Goal: Task Accomplishment & Management: Complete application form

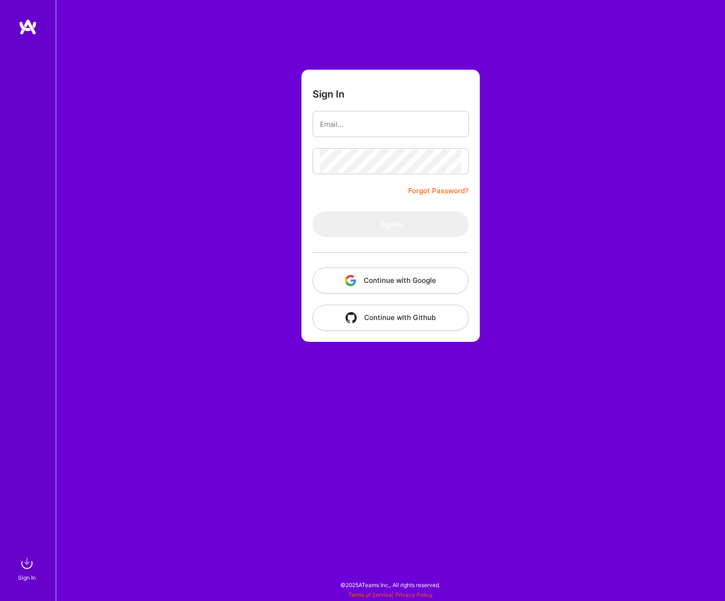
click at [418, 276] on button "Continue with Google" at bounding box center [391, 281] width 156 height 26
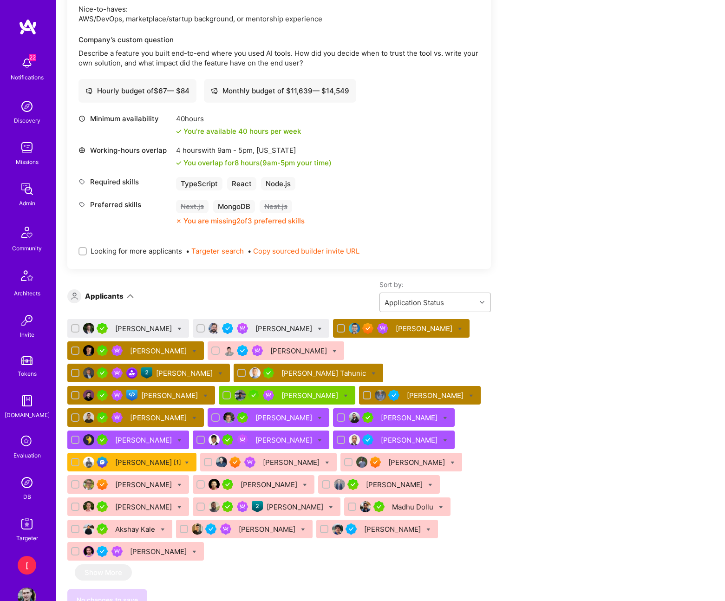
scroll to position [536, 0]
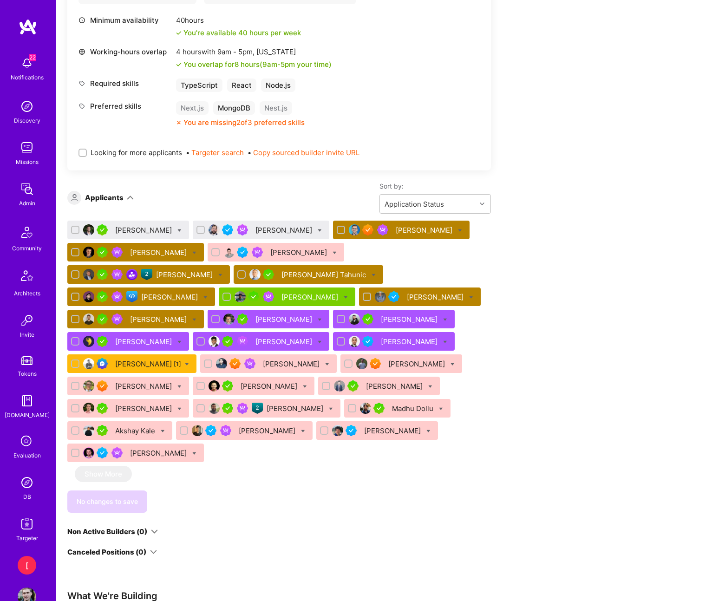
click at [462, 230] on icon at bounding box center [460, 231] width 4 height 4
checkbox input "true"
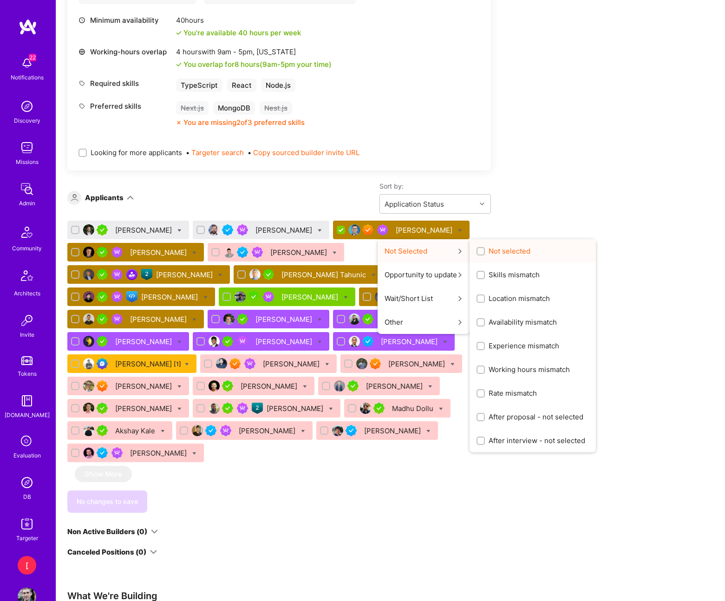
click at [485, 250] on input "Not selected" at bounding box center [482, 252] width 7 height 7
checkbox input "true"
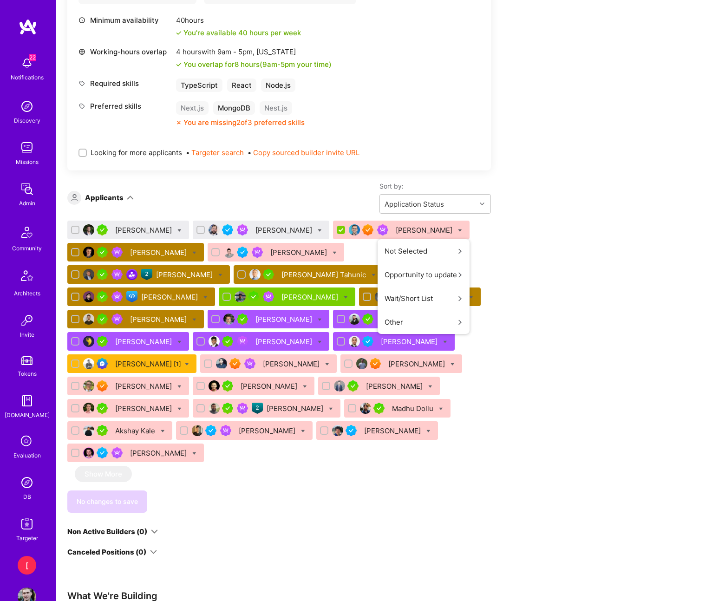
scroll to position [538, 0]
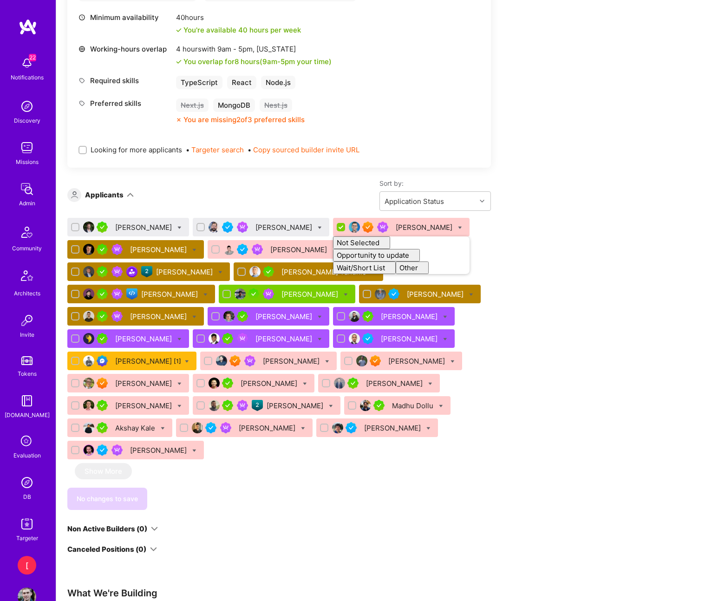
checkbox input "false"
click at [554, 190] on div "Apply for a Mission Role We've proposed builders to Senior Full Stack Developer…" at bounding box center [346, 278] width 558 height 1278
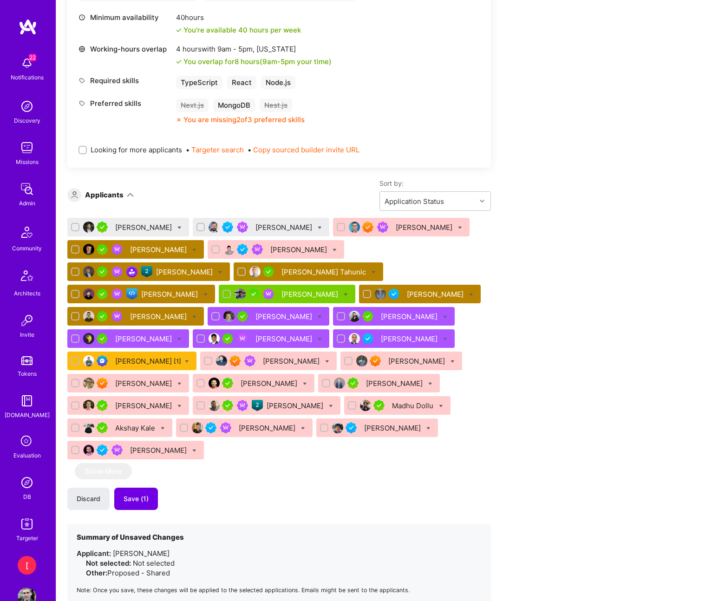
click at [372, 271] on icon at bounding box center [374, 272] width 4 height 4
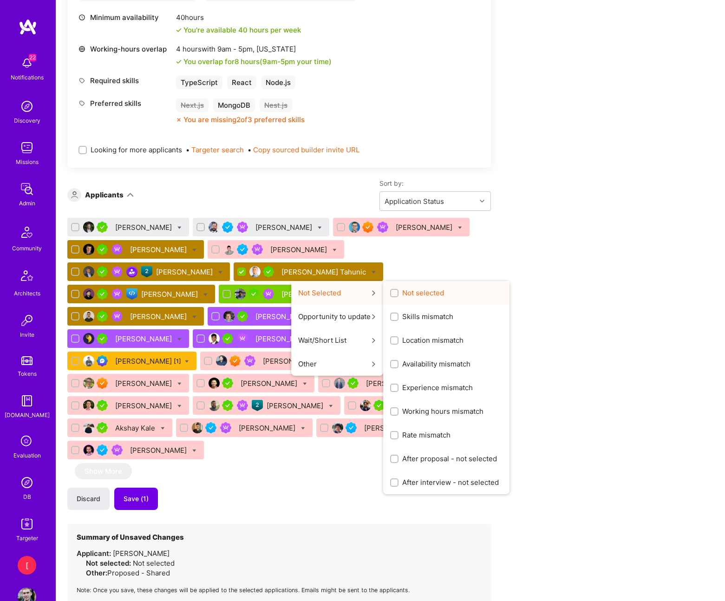
click at [392, 295] on input "Not selected" at bounding box center [395, 293] width 7 height 7
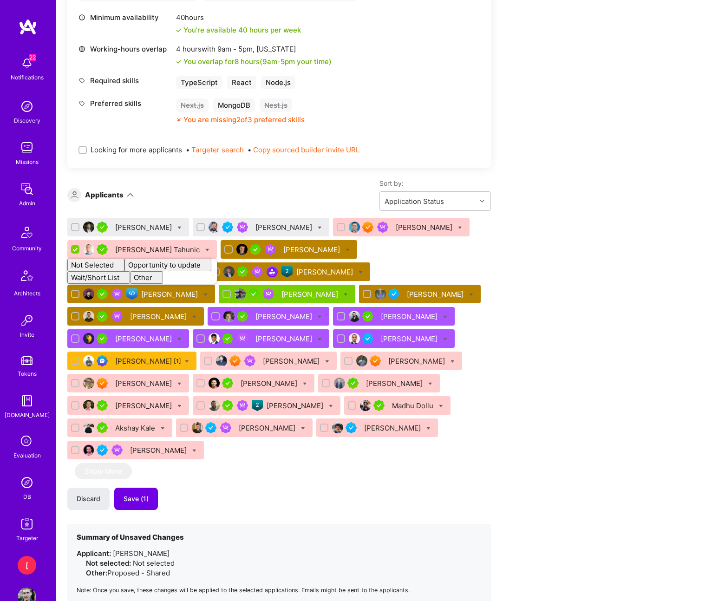
checkbox input "false"
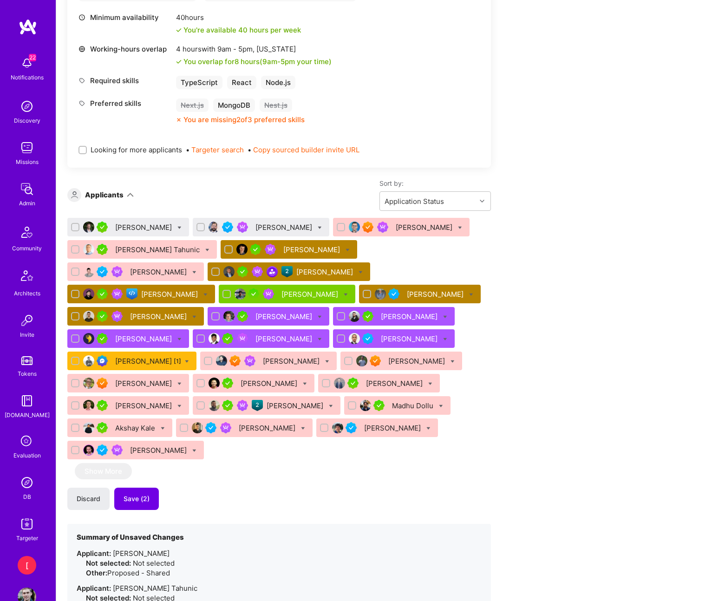
drag, startPoint x: 532, startPoint y: 276, endPoint x: 526, endPoint y: 276, distance: 6.1
click at [532, 276] on div "Apply for a Mission Role We've proposed builders to Senior Full Stack Developer…" at bounding box center [346, 341] width 558 height 1404
click at [208, 293] on icon at bounding box center [206, 295] width 4 height 4
checkbox input "true"
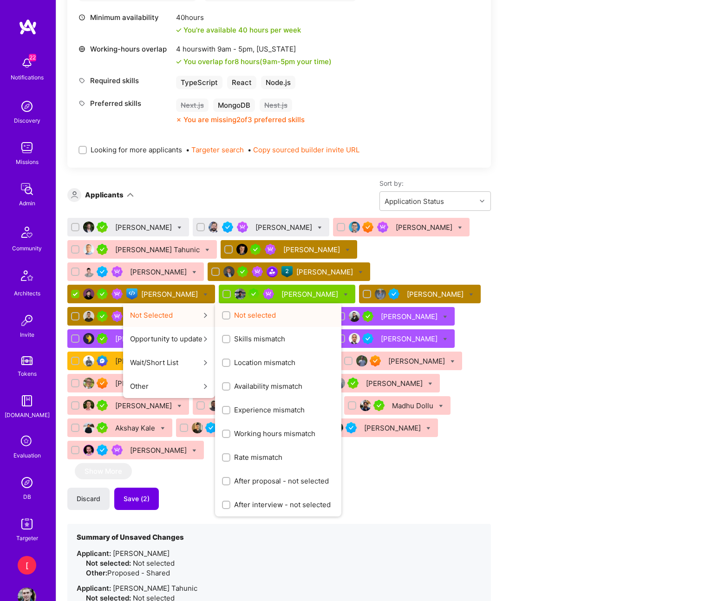
click at [230, 313] on input "Not selected" at bounding box center [227, 316] width 7 height 7
checkbox input "true"
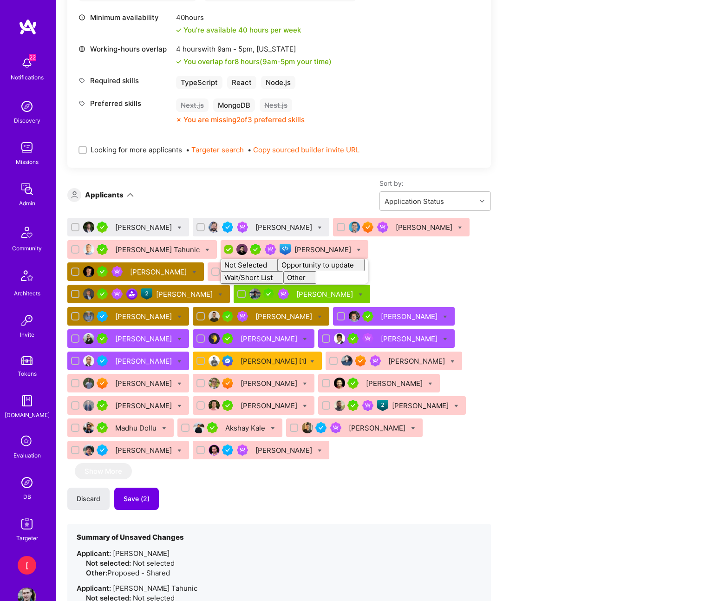
checkbox input "false"
click at [500, 254] on div "Apply for a Mission Role We've proposed builders to Senior Full Stack Developer…" at bounding box center [346, 341] width 558 height 1404
click at [329, 307] on div "[PERSON_NAME]" at bounding box center [261, 316] width 137 height 19
click at [475, 263] on div "[PERSON_NAME] [PERSON_NAME] [PERSON_NAME] [PERSON_NAME] Tahunic [PERSON_NAME] […" at bounding box center [279, 340] width 424 height 245
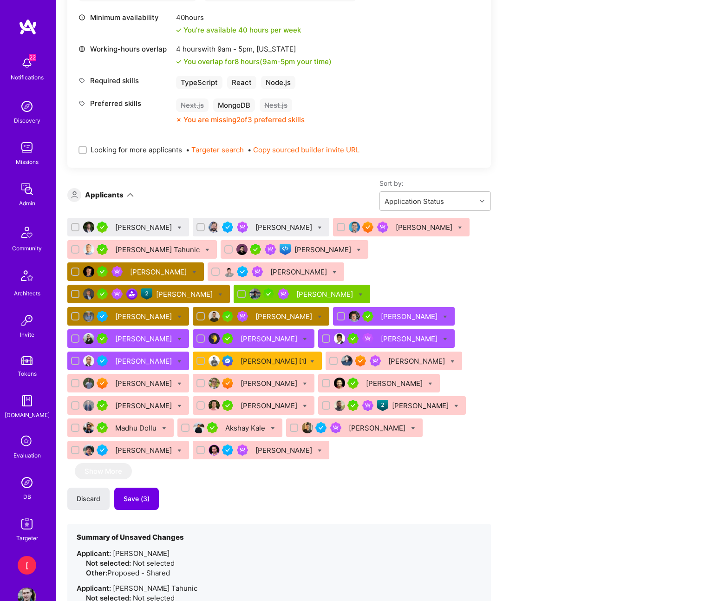
click at [322, 312] on div at bounding box center [320, 317] width 4 height 10
checkbox input "true"
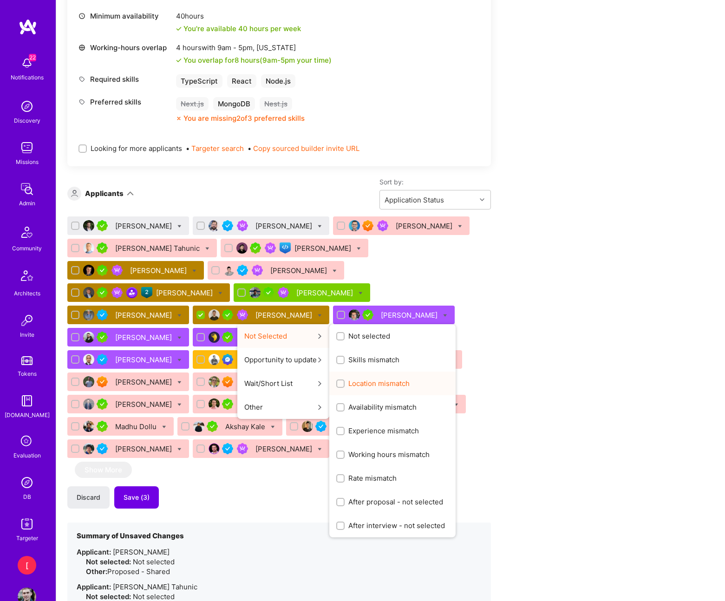
click at [345, 334] on input "Not selected" at bounding box center [341, 337] width 7 height 7
checkbox input "true"
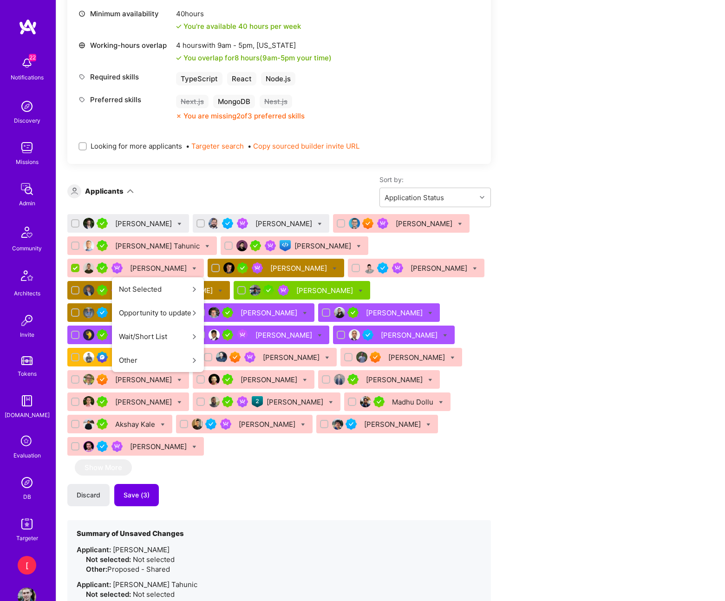
scroll to position [542, 0]
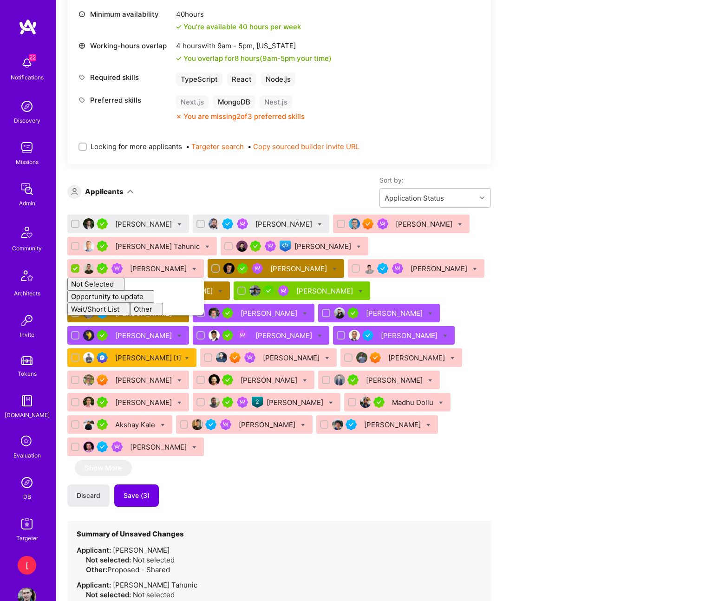
checkbox input "false"
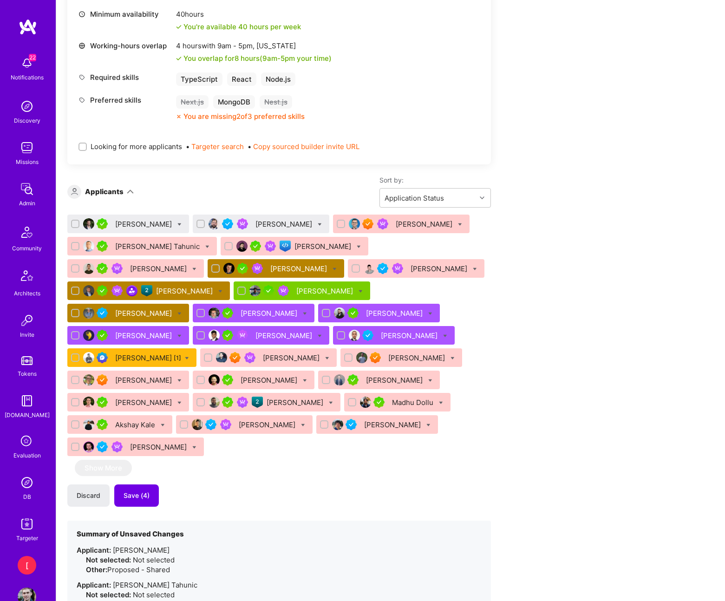
click at [588, 210] on div "Apply for a Mission Role We've proposed builders to Senior Full Stack Developer…" at bounding box center [346, 371] width 558 height 1473
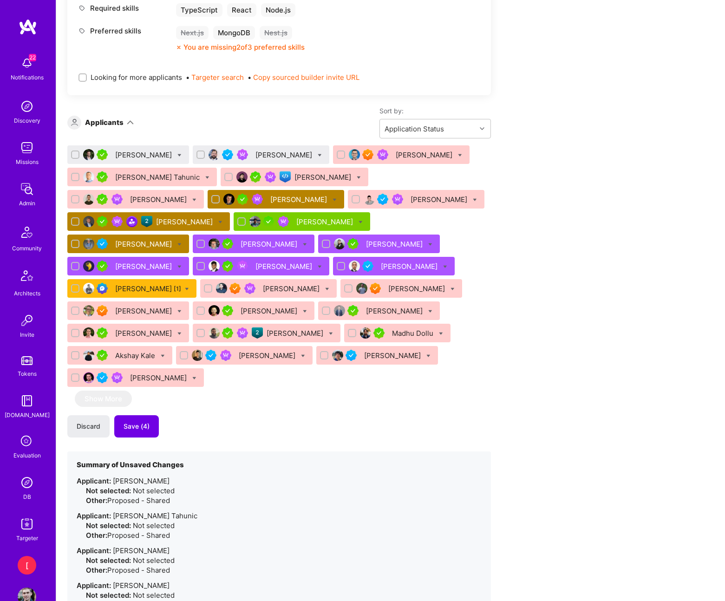
scroll to position [691, 0]
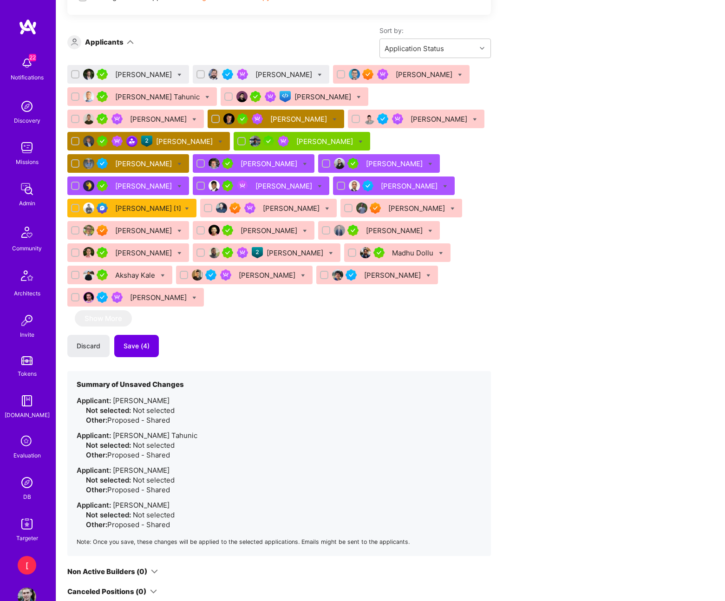
click at [254, 354] on div "Discard Save (4)" at bounding box center [279, 346] width 424 height 22
click at [142, 347] on span "Save (4)" at bounding box center [137, 345] width 26 height 9
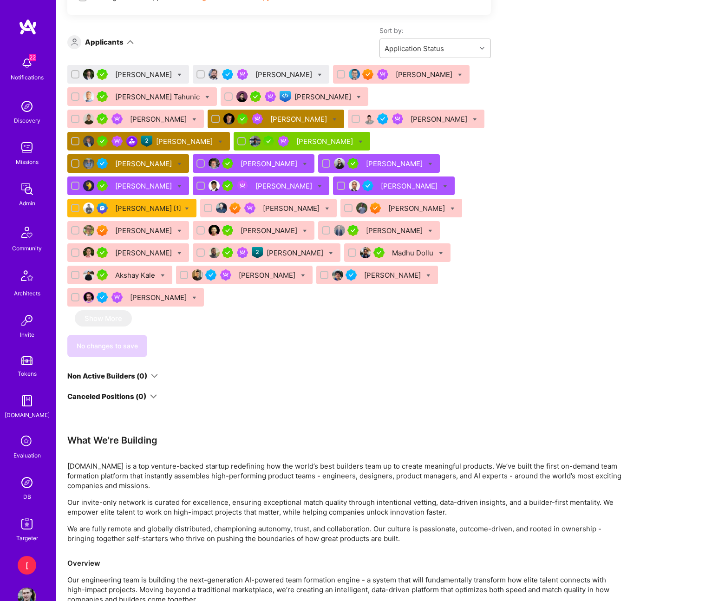
drag, startPoint x: 524, startPoint y: 252, endPoint x: 296, endPoint y: 106, distance: 270.4
click at [523, 250] on div "Apply for a Mission Role We've proposed builders to Senior Full Stack Developer…" at bounding box center [346, 125] width 558 height 1278
click at [182, 73] on icon at bounding box center [179, 75] width 4 height 4
checkbox input "true"
click at [182, 73] on icon at bounding box center [179, 75] width 4 height 4
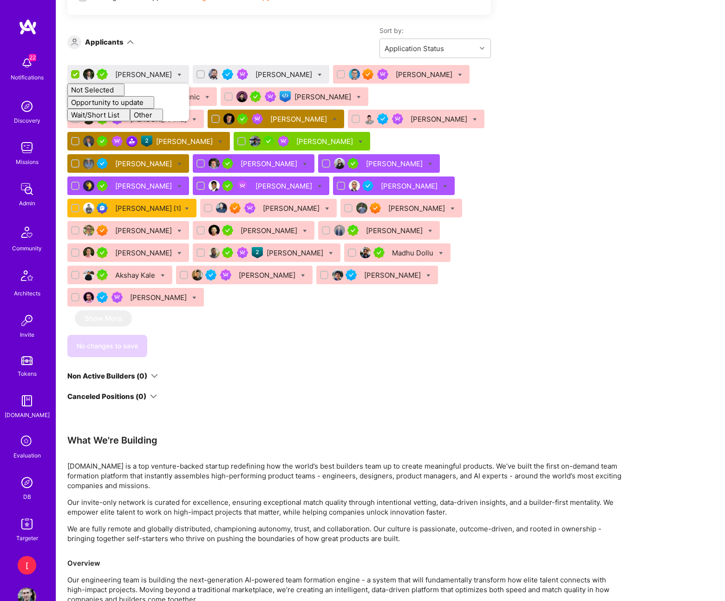
click at [175, 48] on div "Sort by: Application Status" at bounding box center [312, 42] width 357 height 32
click at [165, 71] on div "[PERSON_NAME]" at bounding box center [144, 75] width 59 height 10
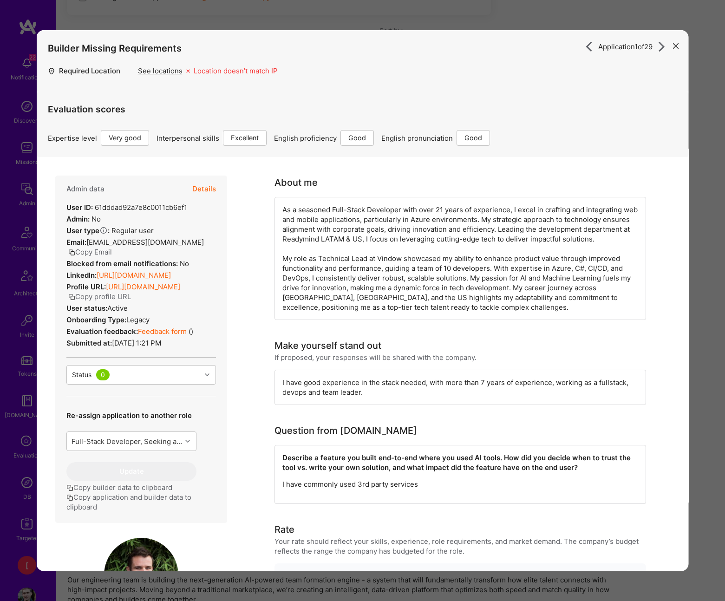
click at [675, 45] on icon "modal" at bounding box center [676, 46] width 6 height 6
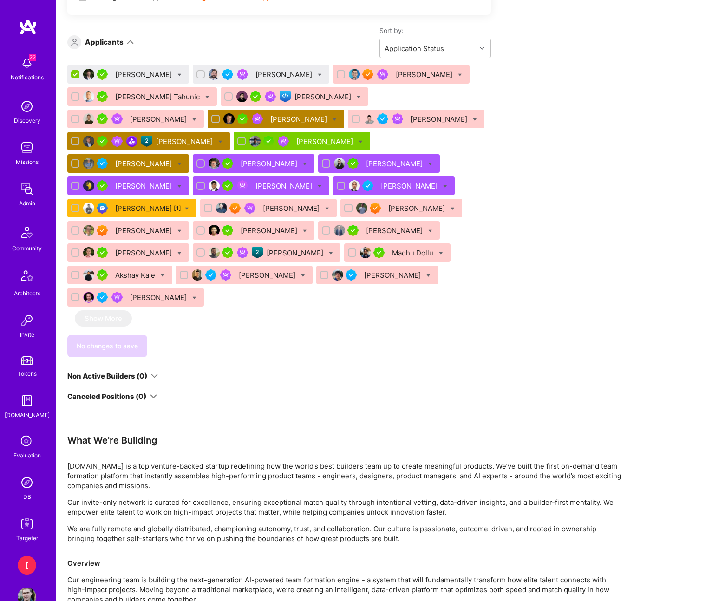
click at [363, 141] on icon at bounding box center [361, 142] width 4 height 4
checkbox input "true"
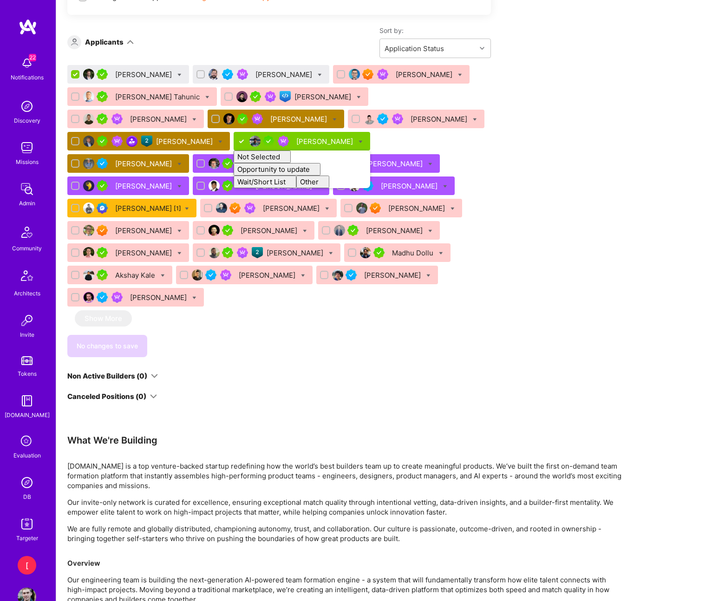
click at [430, 128] on div "[PERSON_NAME] [PERSON_NAME] [PERSON_NAME] [PERSON_NAME] [PERSON_NAME] [PERSON_N…" at bounding box center [279, 187] width 424 height 245
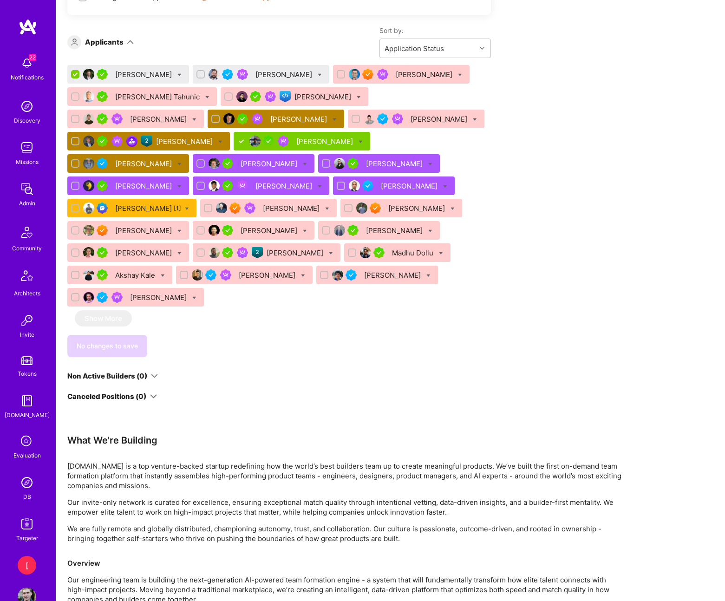
click at [339, 141] on div "[PERSON_NAME]" at bounding box center [325, 142] width 59 height 10
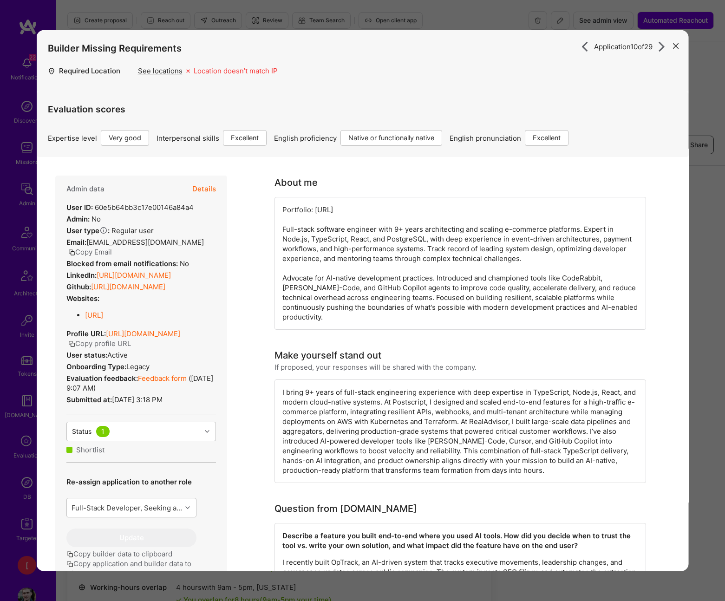
click at [676, 46] on icon "modal" at bounding box center [676, 46] width 6 height 6
click at [675, 45] on icon "modal" at bounding box center [676, 46] width 6 height 6
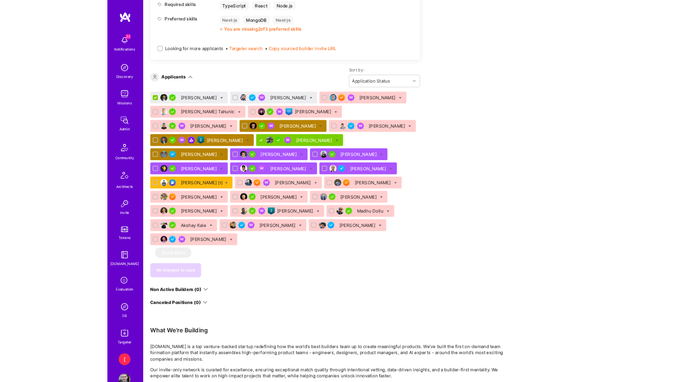
scroll to position [612, 0]
